Goal: Task Accomplishment & Management: Use online tool/utility

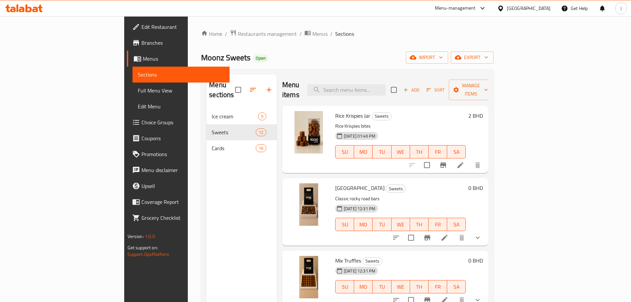
scroll to position [554, 0]
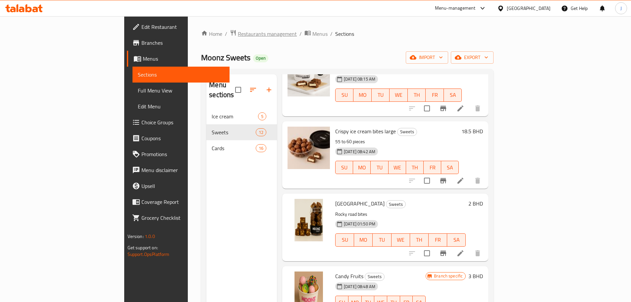
click at [238, 36] on span "Restaurants management" at bounding box center [267, 34] width 59 height 8
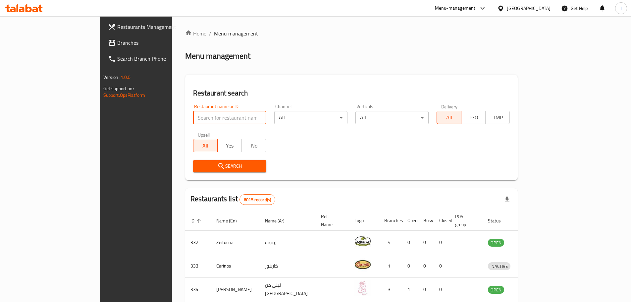
click at [222, 118] on input "search" at bounding box center [229, 117] width 73 height 13
type input "time out"
click button "Search" at bounding box center [229, 166] width 73 height 12
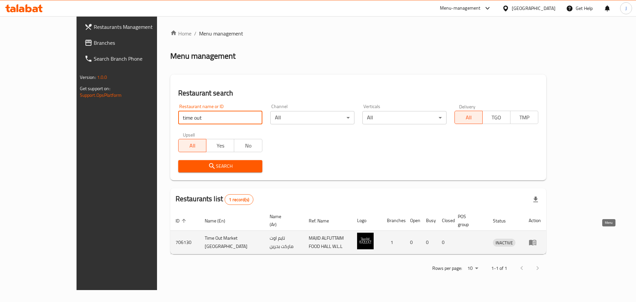
click at [537, 238] on icon "enhanced table" at bounding box center [533, 242] width 8 height 8
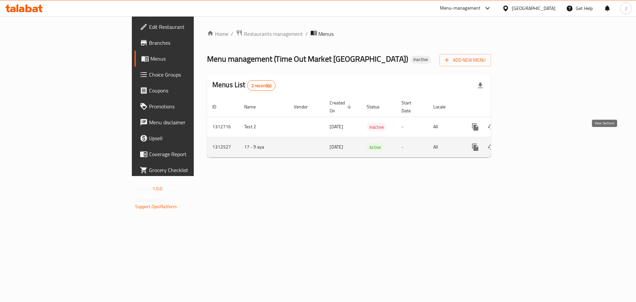
click at [527, 143] on icon "enhanced table" at bounding box center [523, 147] width 8 height 8
